Goal: Use online tool/utility: Utilize a website feature to perform a specific function

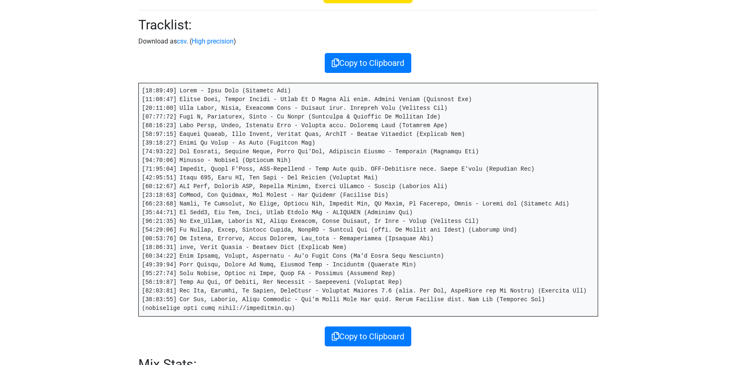
scroll to position [115, 0]
